Goal: Transaction & Acquisition: Book appointment/travel/reservation

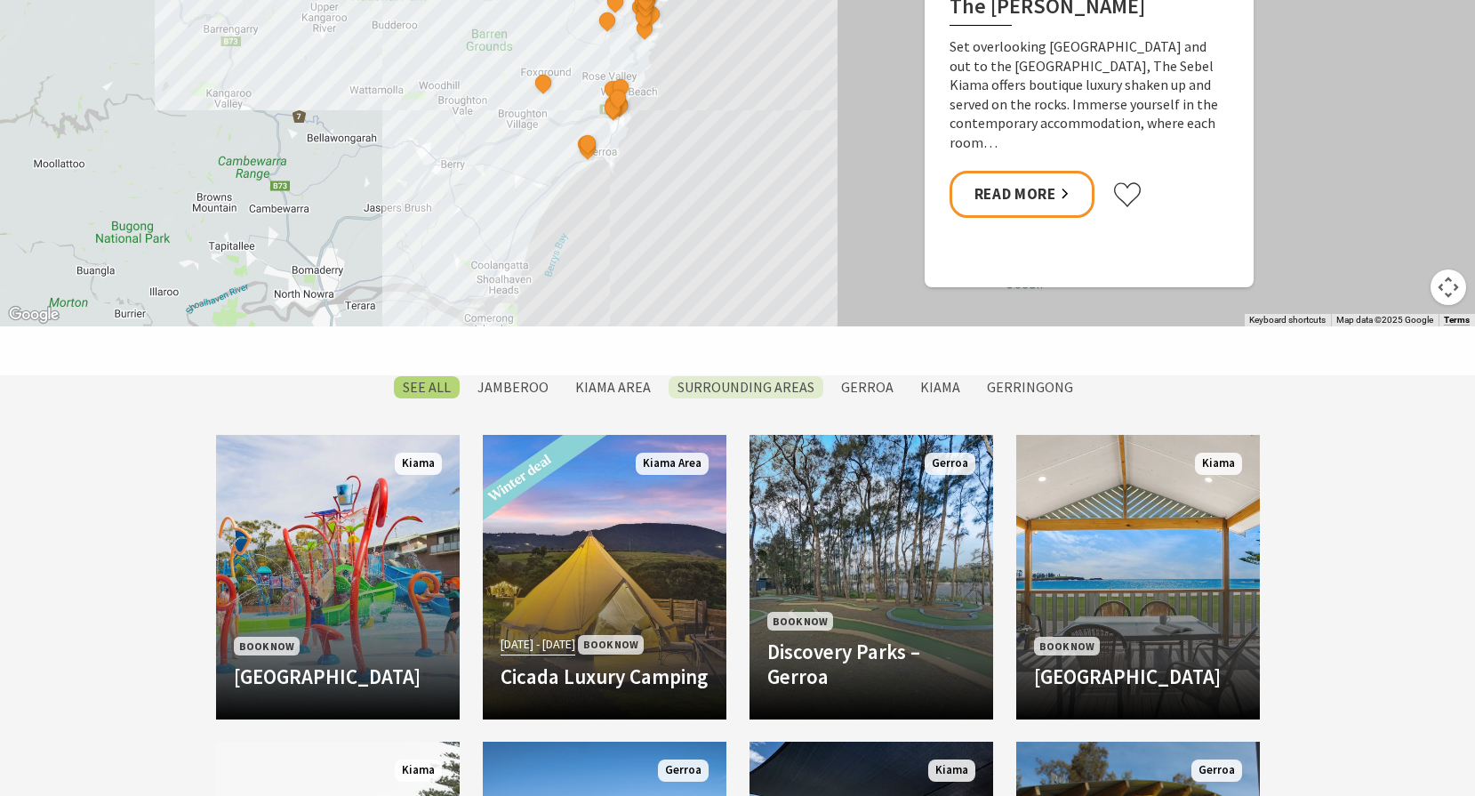
scroll to position [1477, 0]
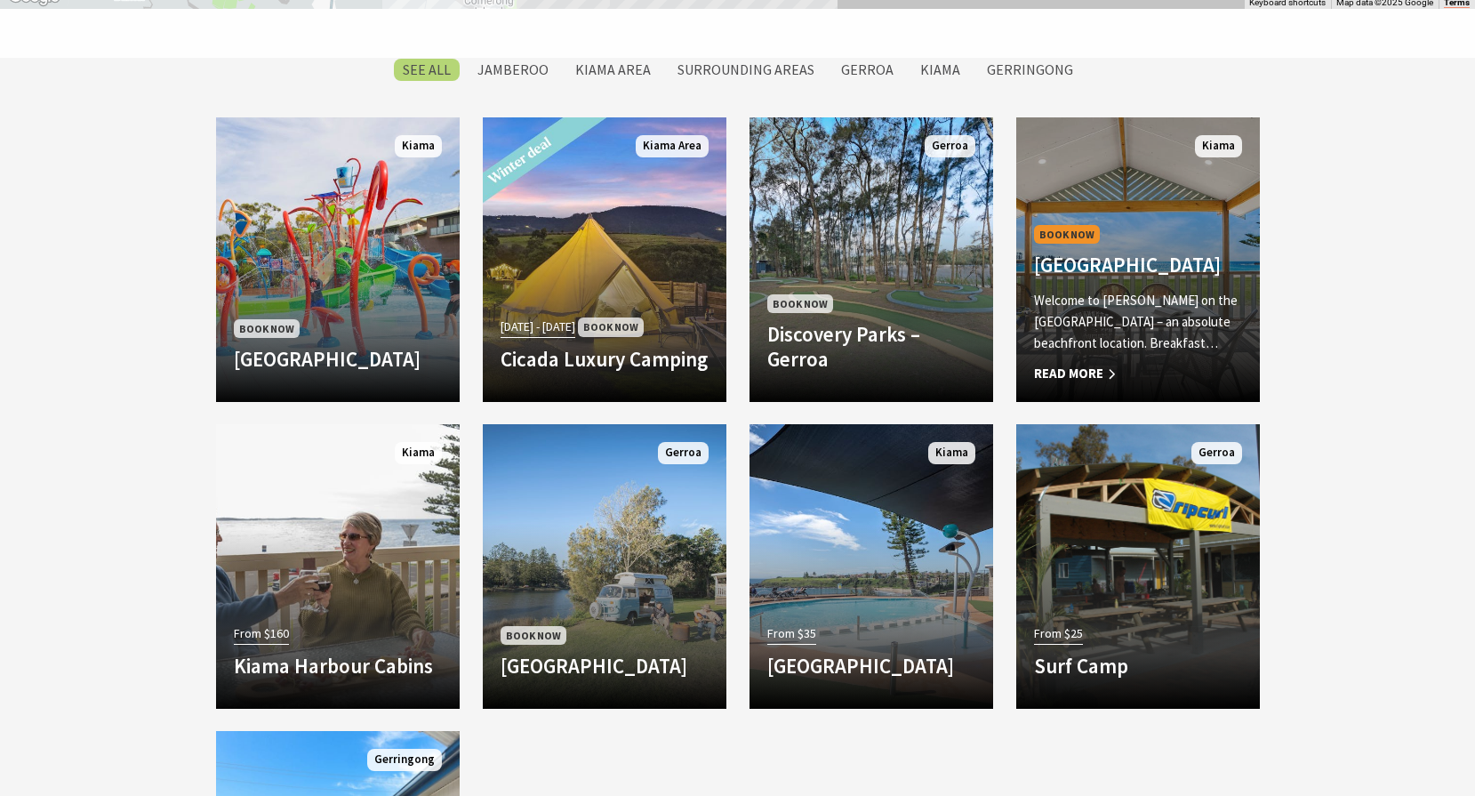
click at [1101, 371] on span "Read More" at bounding box center [1138, 373] width 208 height 21
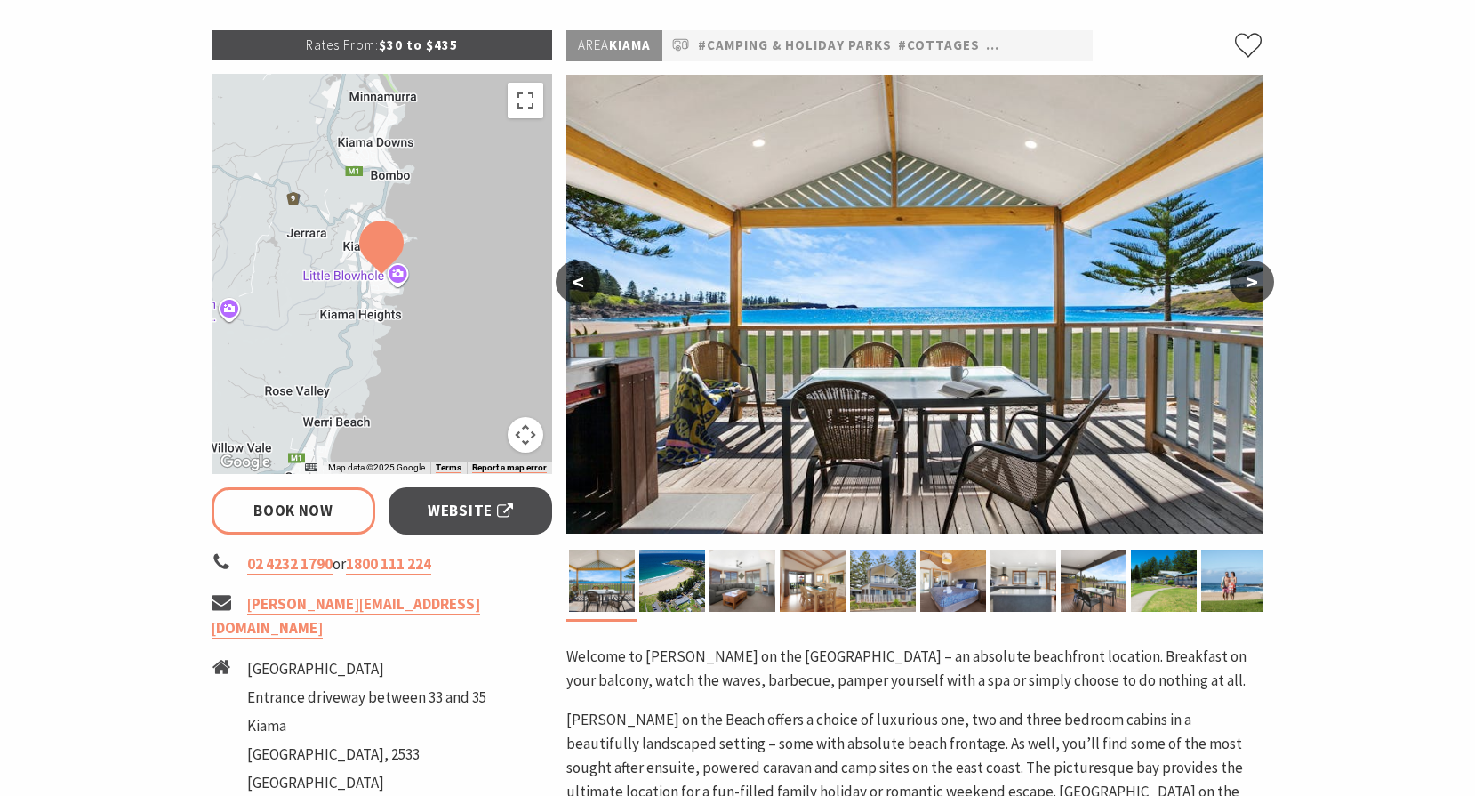
select select "3"
select select "2"
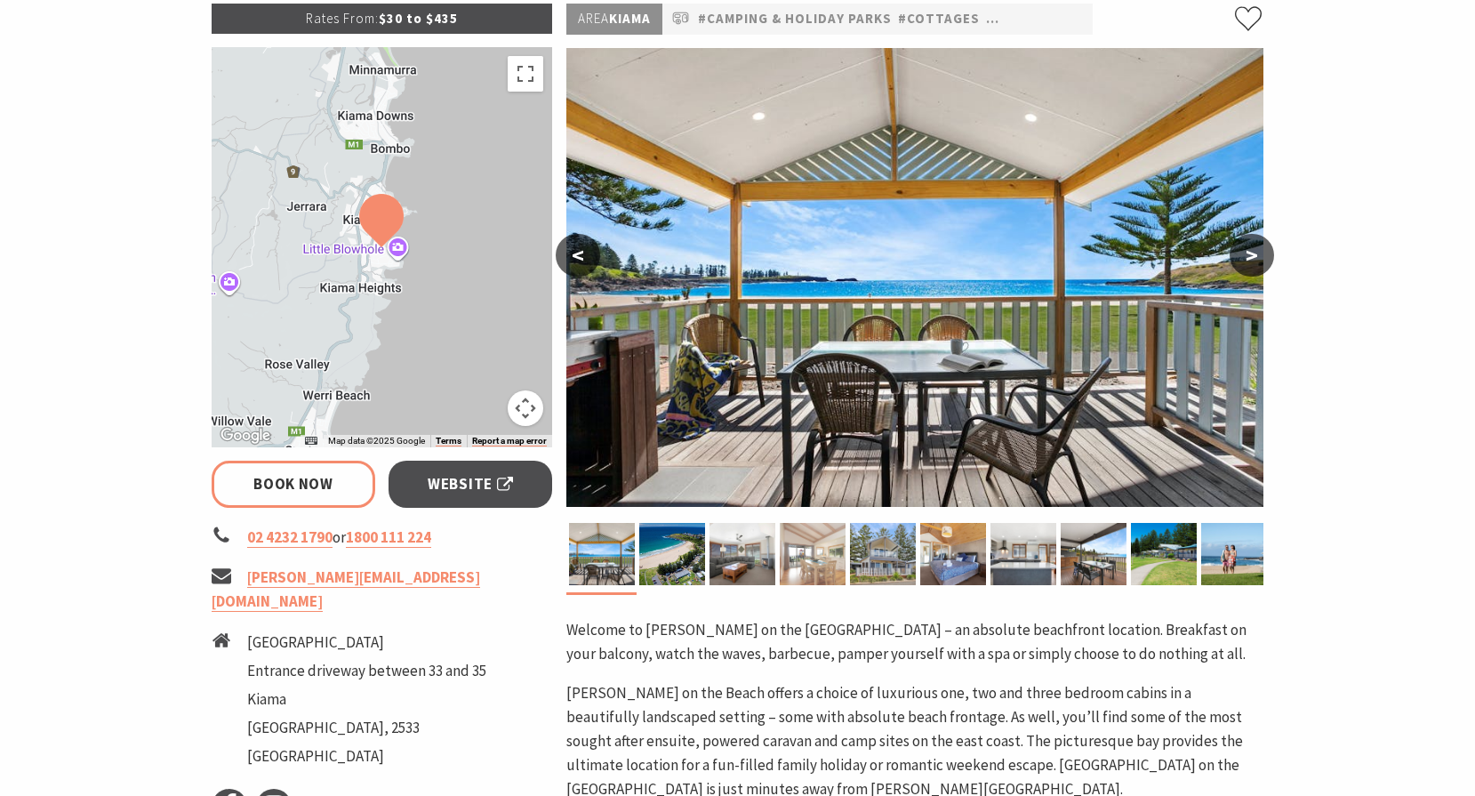
scroll to position [255, 0]
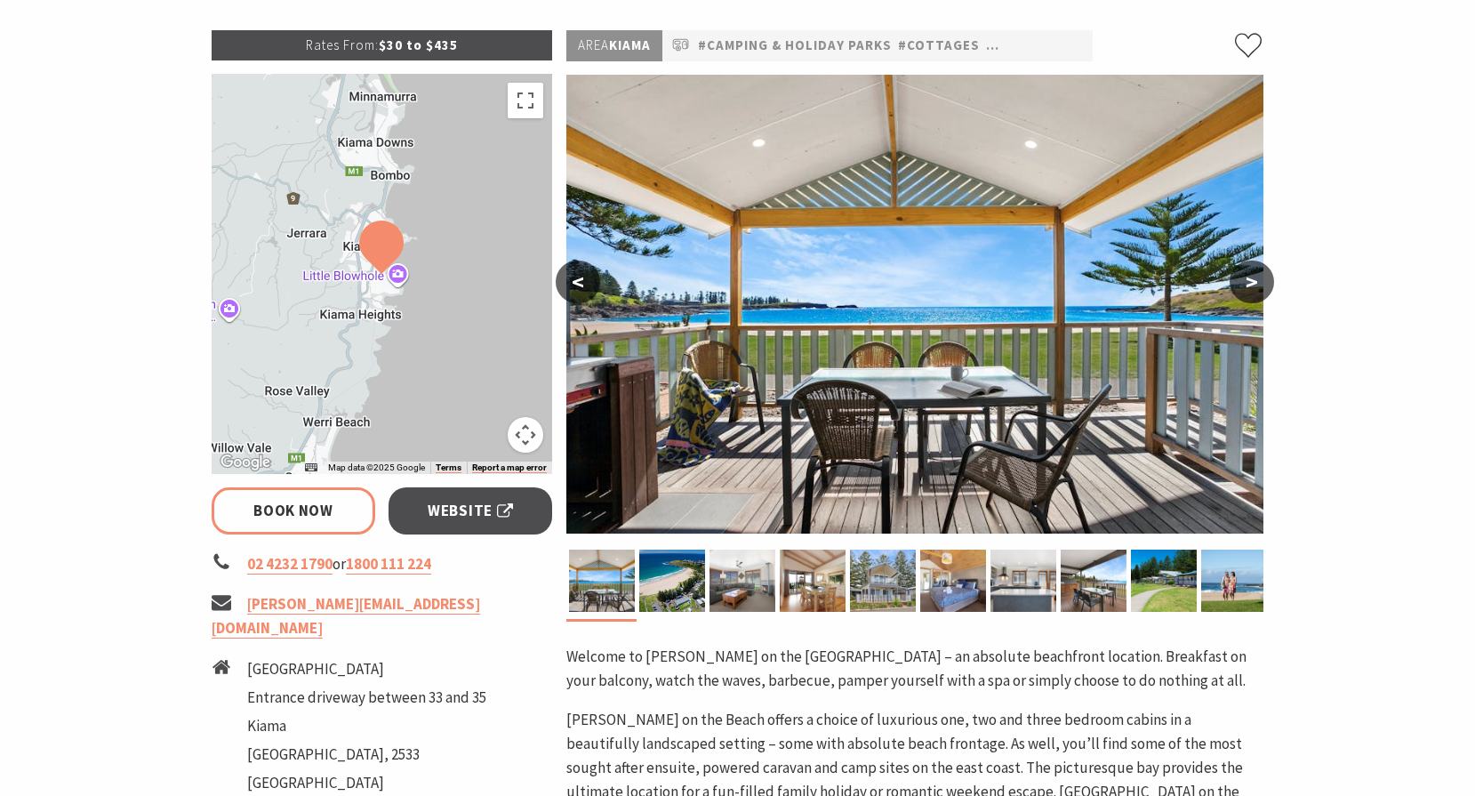
click at [1252, 285] on button ">" at bounding box center [1252, 281] width 44 height 43
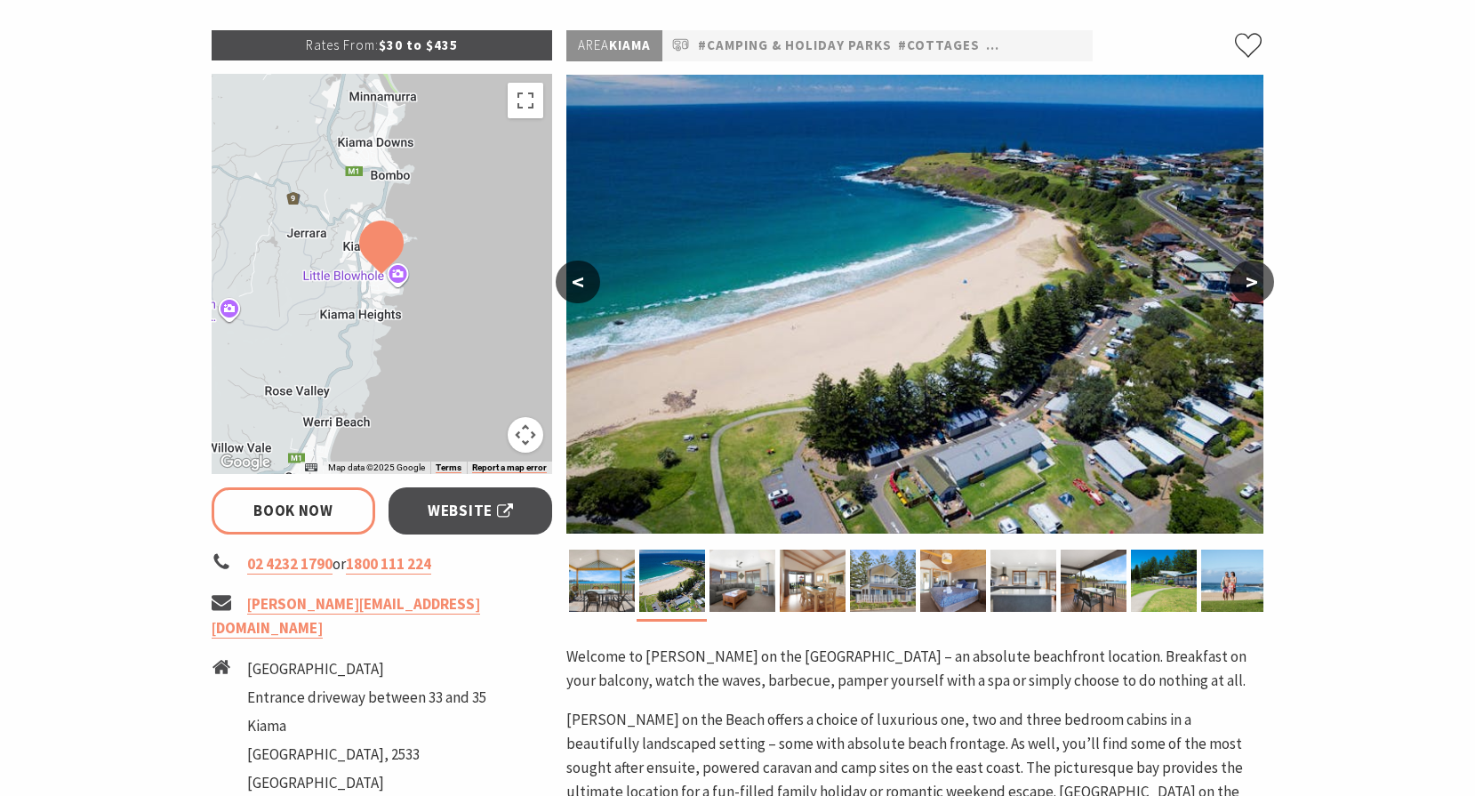
click at [1252, 285] on button ">" at bounding box center [1252, 281] width 44 height 43
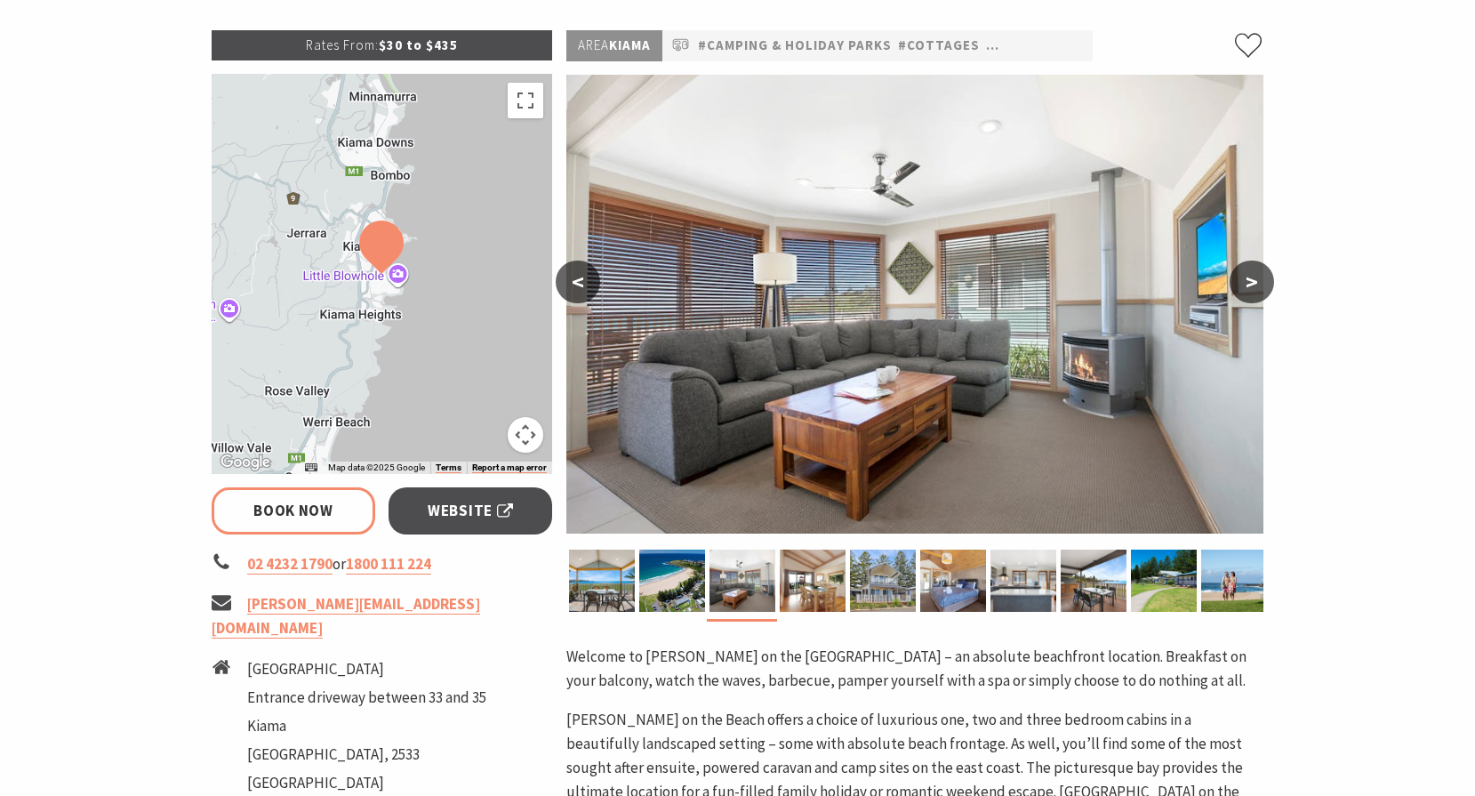
click at [582, 283] on button "<" at bounding box center [578, 281] width 44 height 43
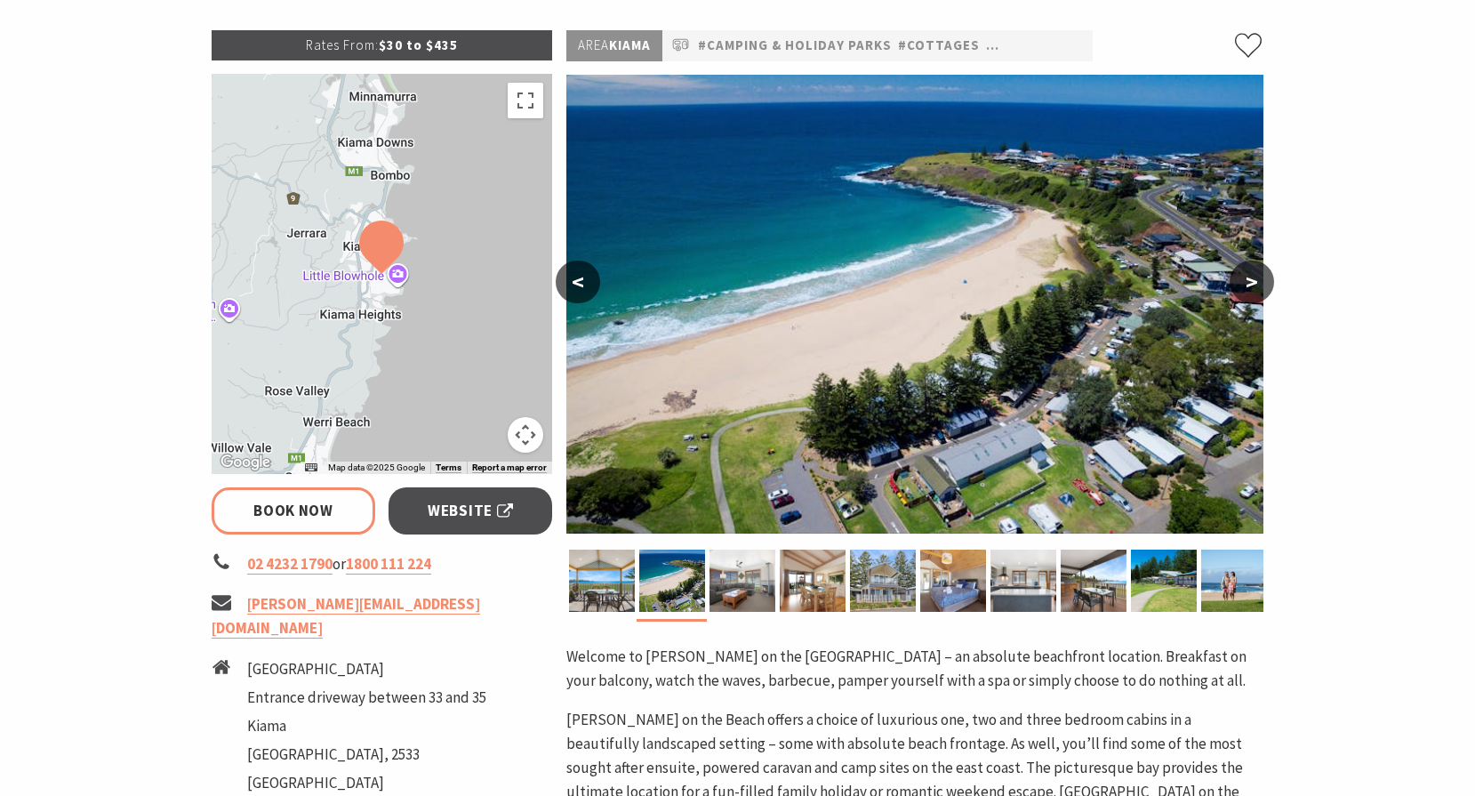
select select "3"
